Goal: Task Accomplishment & Management: Complete application form

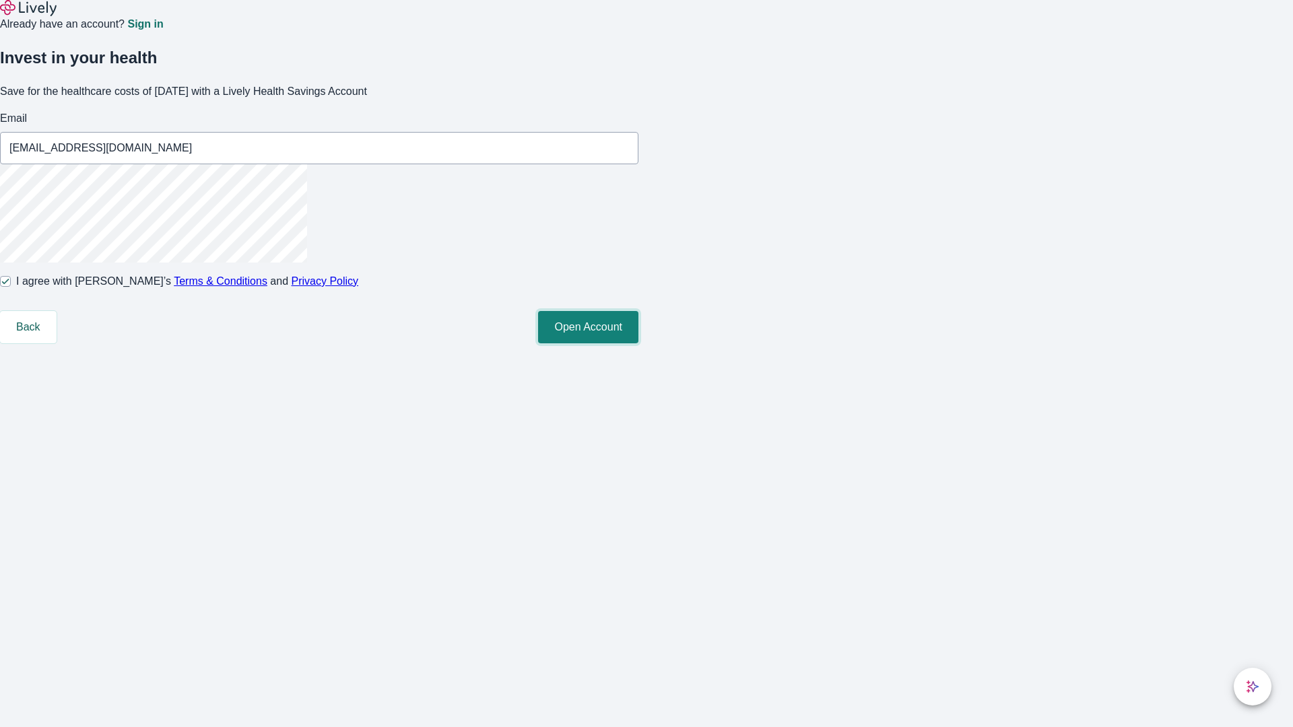
click at [638, 343] on button "Open Account" at bounding box center [588, 327] width 100 height 32
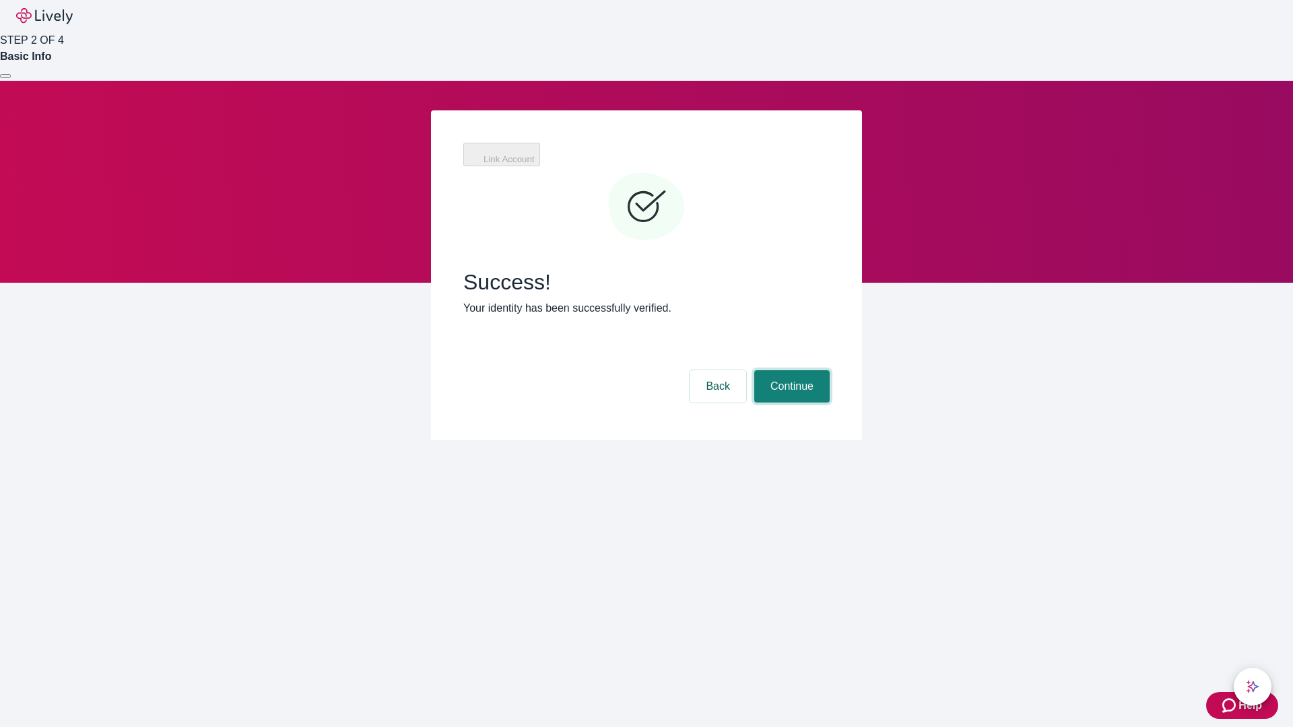
click at [790, 370] on button "Continue" at bounding box center [791, 386] width 75 height 32
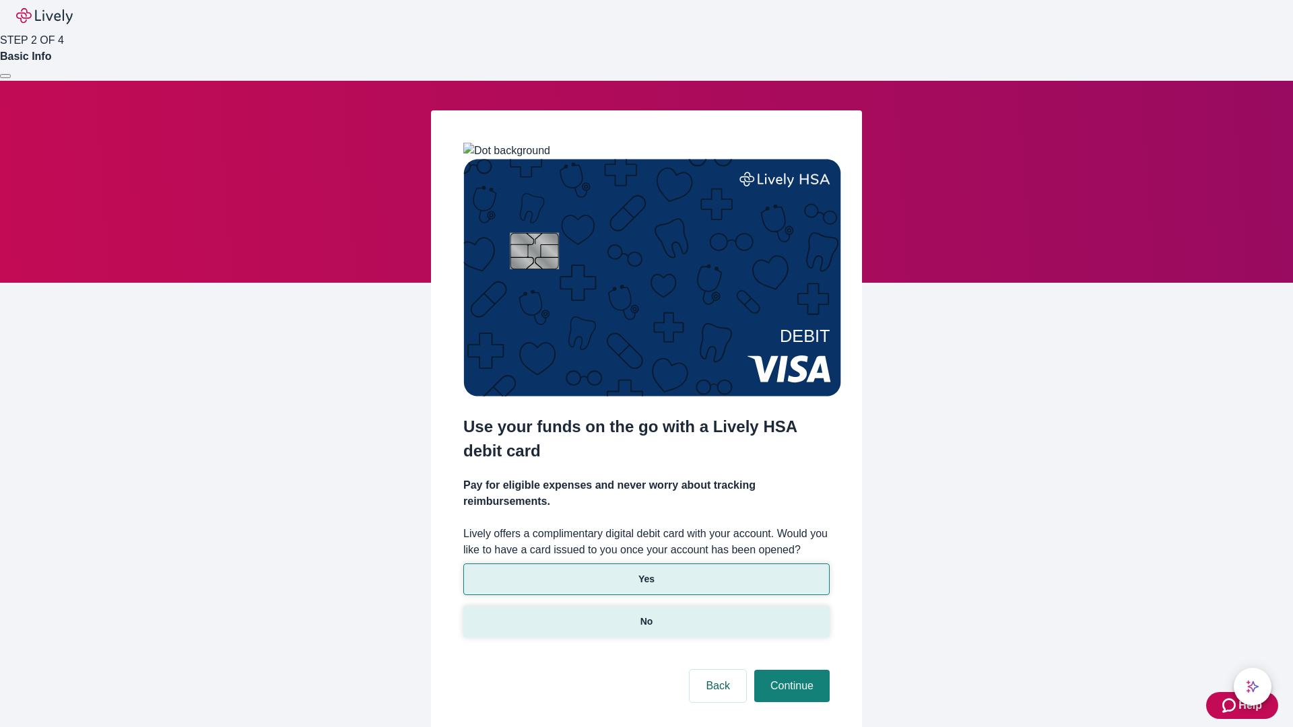
click at [646, 615] on p "No" at bounding box center [646, 622] width 13 height 14
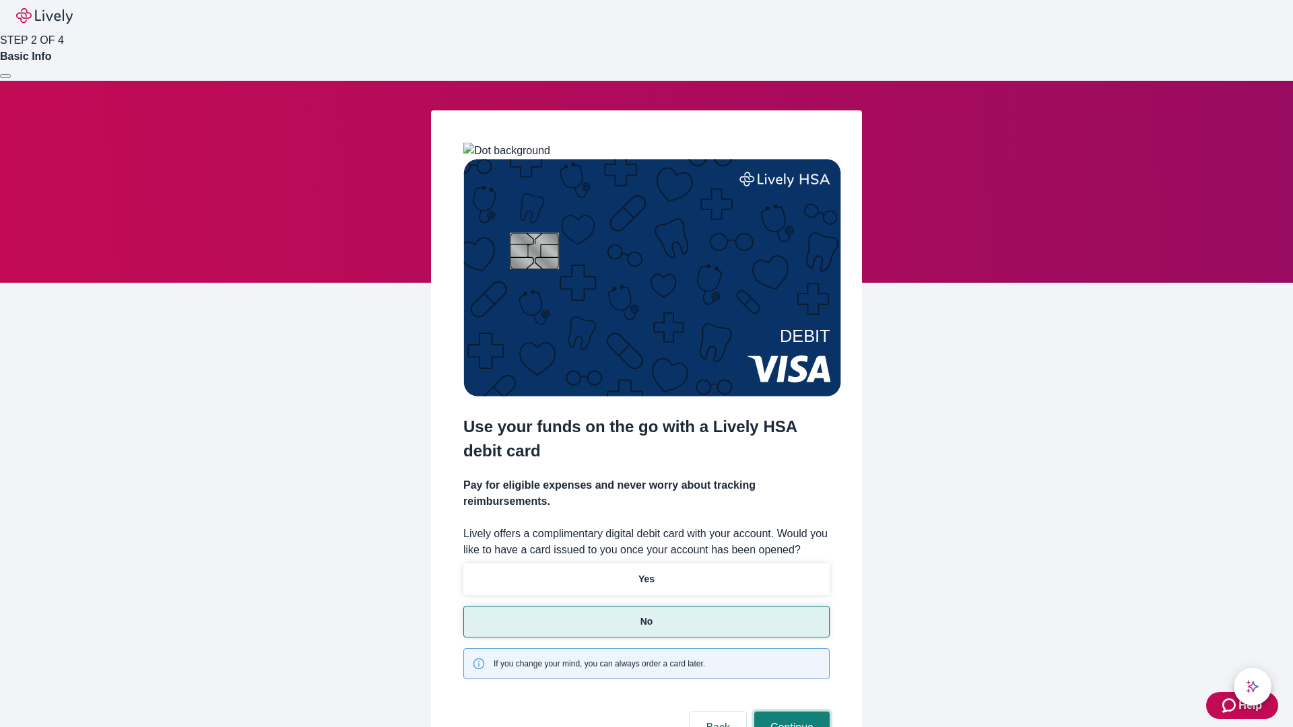
click at [790, 712] on button "Continue" at bounding box center [791, 728] width 75 height 32
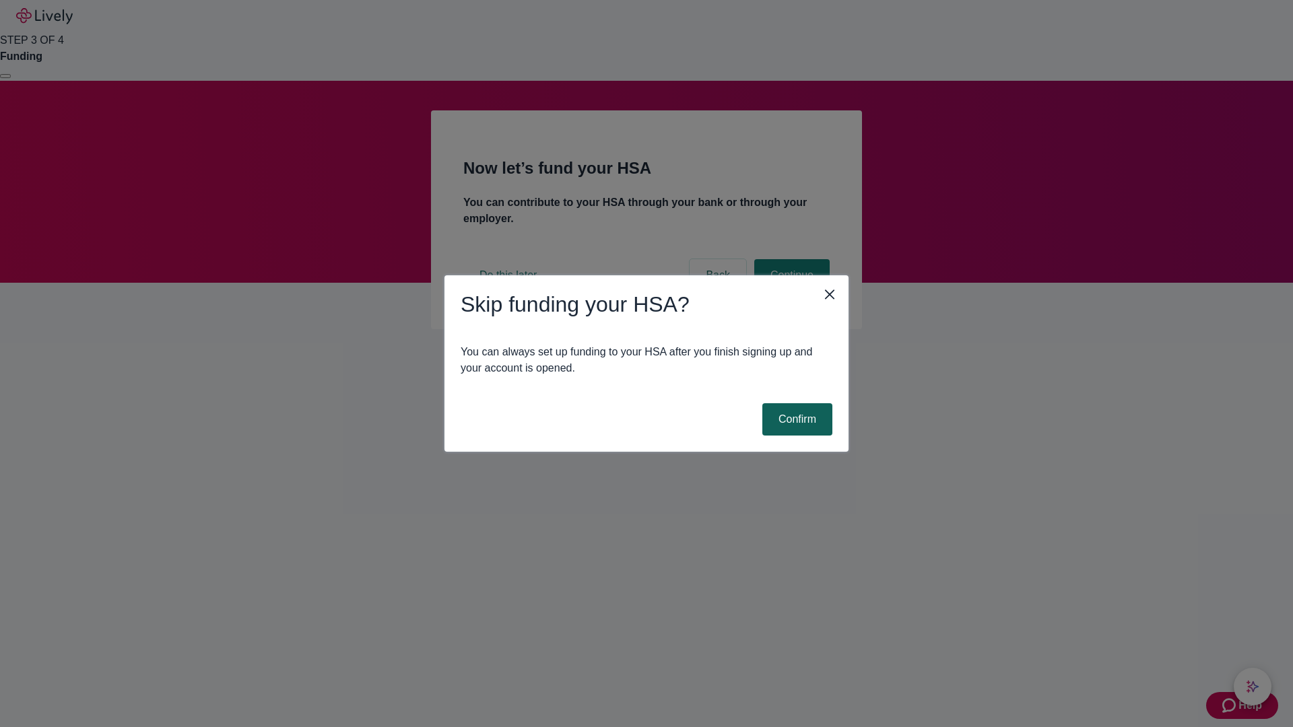
click at [795, 419] on button "Confirm" at bounding box center [797, 419] width 70 height 32
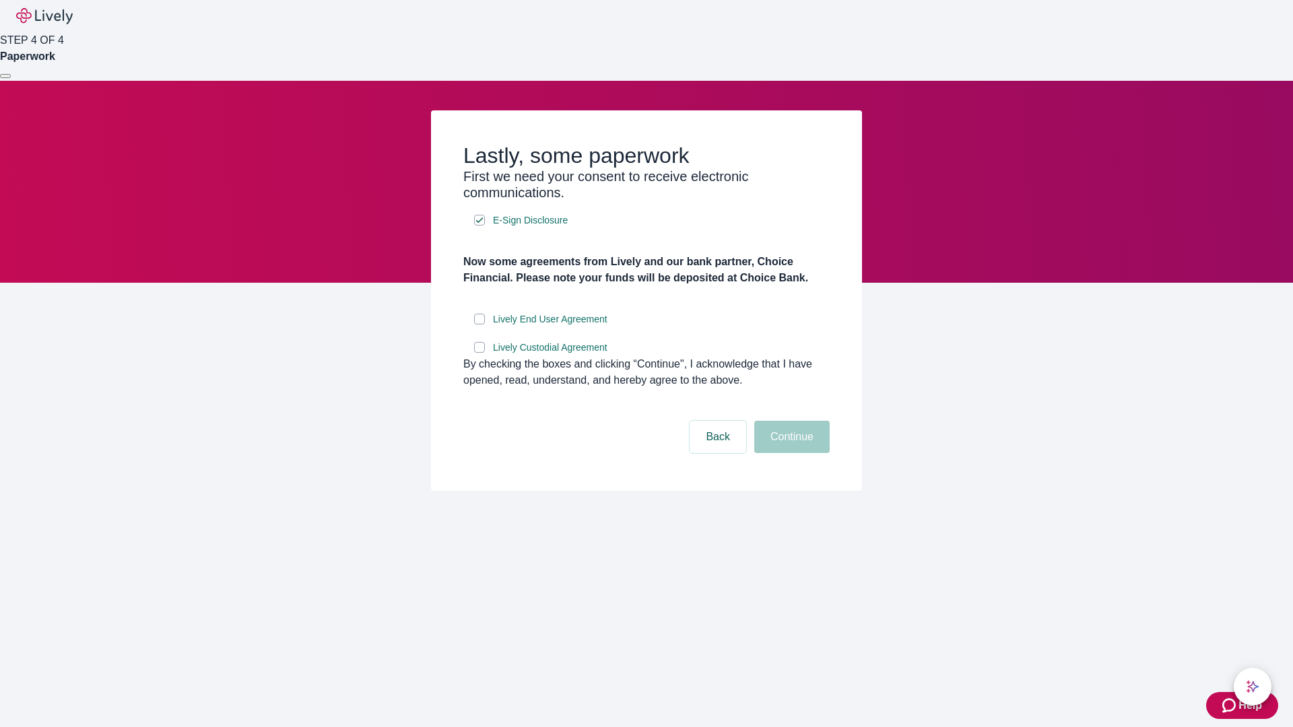
click at [479, 325] on input "Lively End User Agreement" at bounding box center [479, 319] width 11 height 11
checkbox input "true"
click at [479, 353] on input "Lively Custodial Agreement" at bounding box center [479, 347] width 11 height 11
checkbox input "true"
click at [790, 453] on button "Continue" at bounding box center [791, 437] width 75 height 32
